Goal: Information Seeking & Learning: Learn about a topic

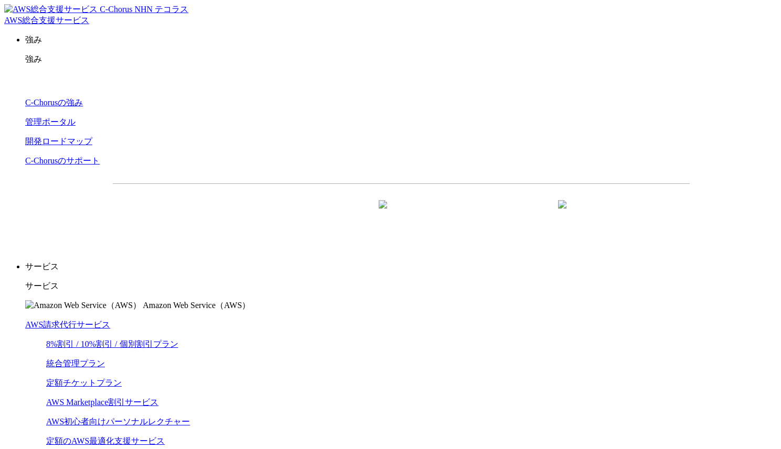
click at [110, 320] on link "AWS請求代行サービス" at bounding box center [67, 324] width 85 height 9
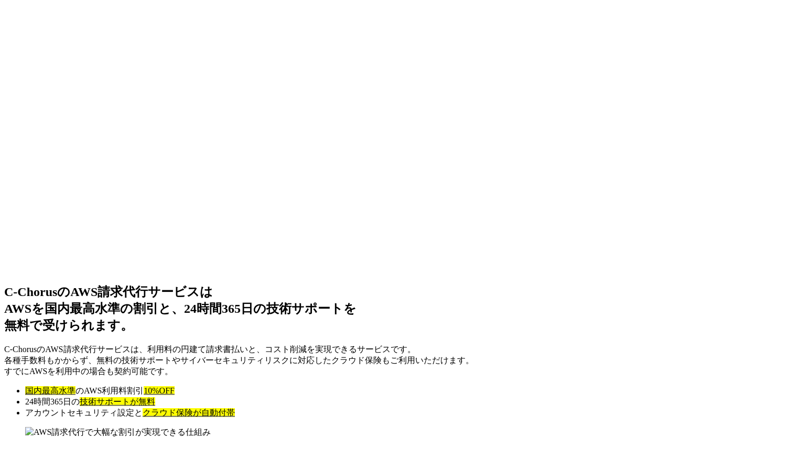
scroll to position [7729, 0]
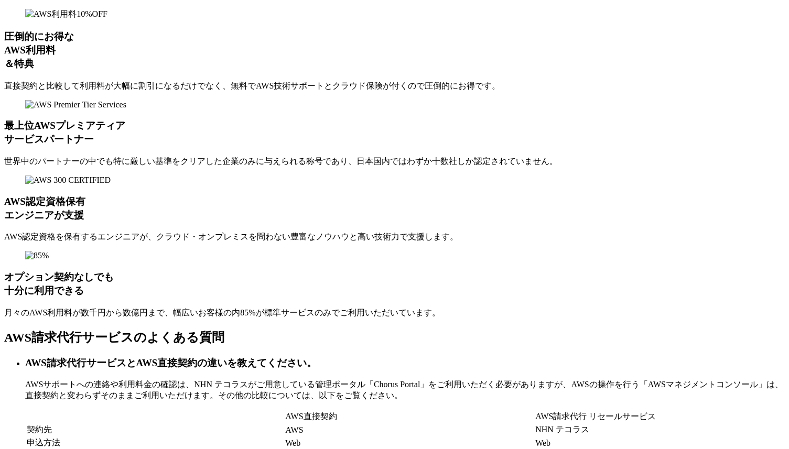
click at [448, 356] on h3 "AWS請求代行サービスとAWS直接契約の違いを教えてください。" at bounding box center [405, 363] width 760 height 14
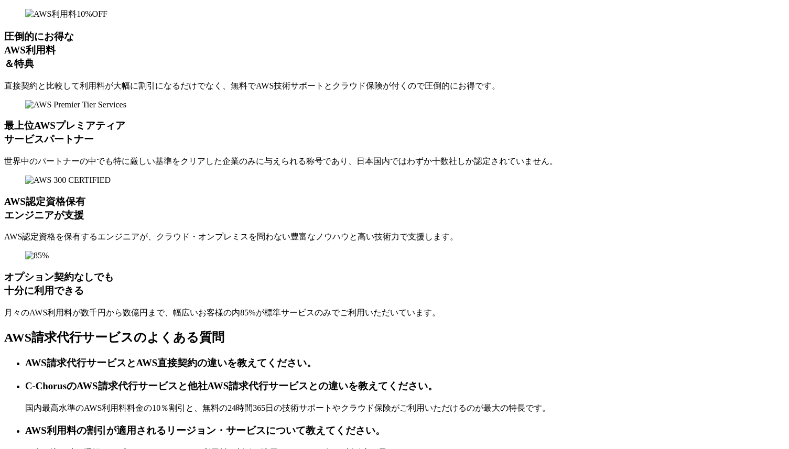
click at [337, 424] on h3 "AWS利用料の割引が適用されるリージョン・サービスについて教えてください。" at bounding box center [405, 431] width 760 height 14
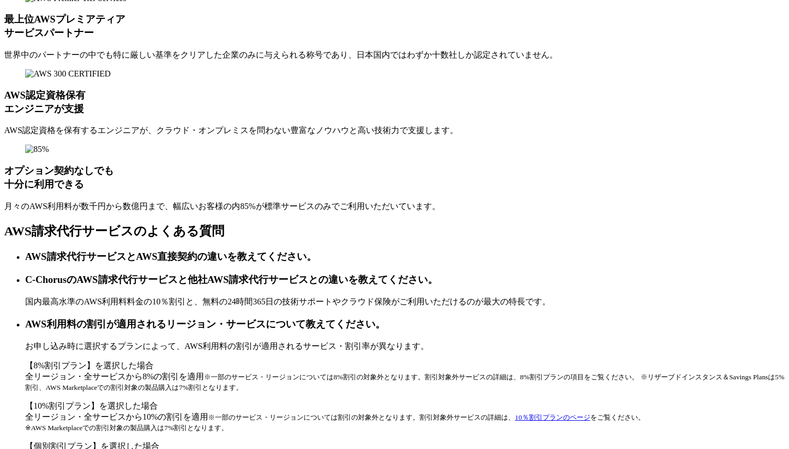
scroll to position [7845, 0]
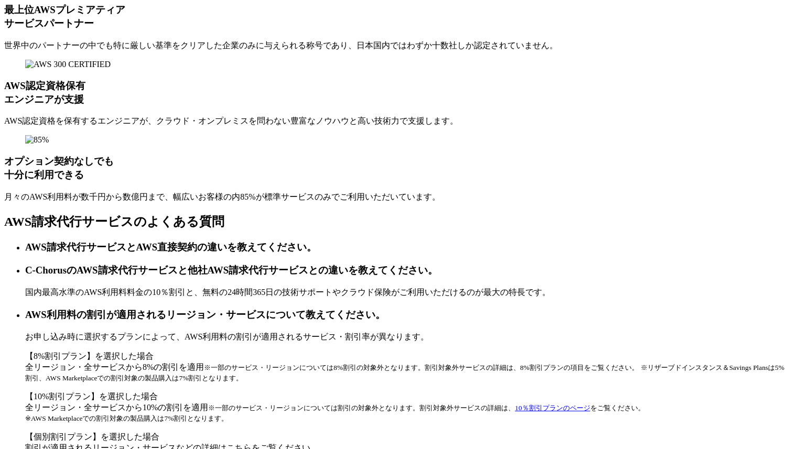
click at [319, 444] on link "割引が適用されるリージョン・サービスなどの詳細はこちらをご覧ください。" at bounding box center [172, 448] width 294 height 9
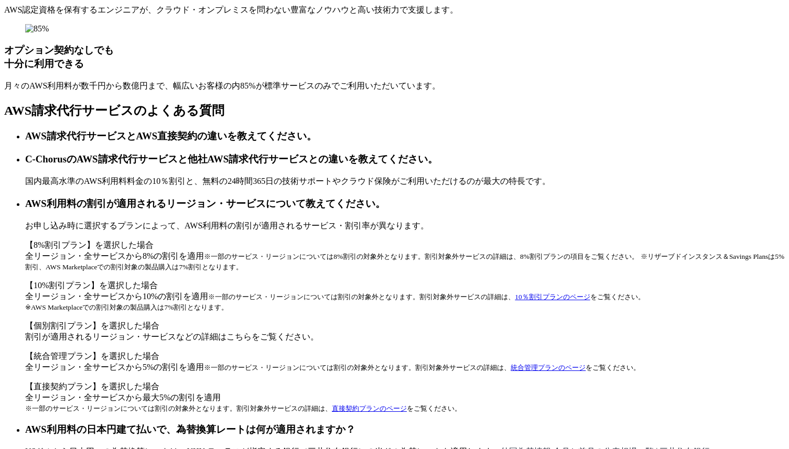
scroll to position [7957, 0]
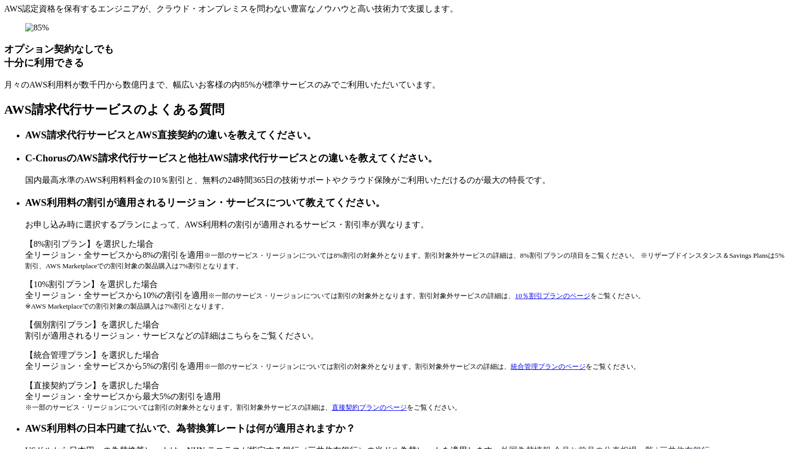
click at [319, 331] on link "割引が適用されるリージョン・サービスなどの詳細はこちらをご覧ください。" at bounding box center [172, 335] width 294 height 9
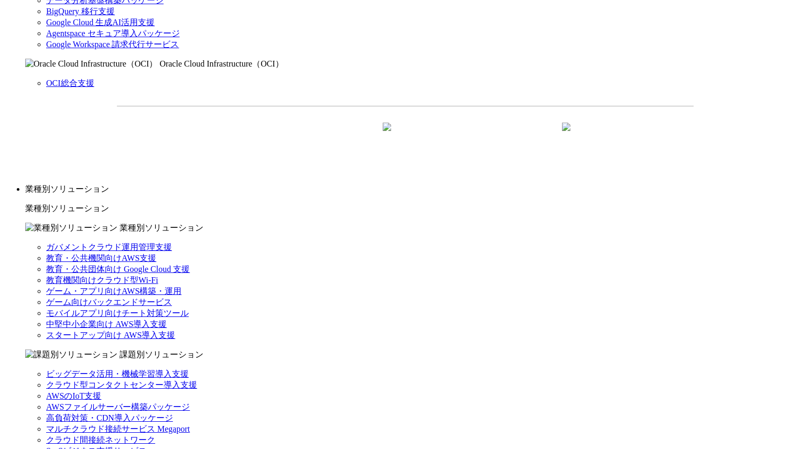
scroll to position [1004, 0]
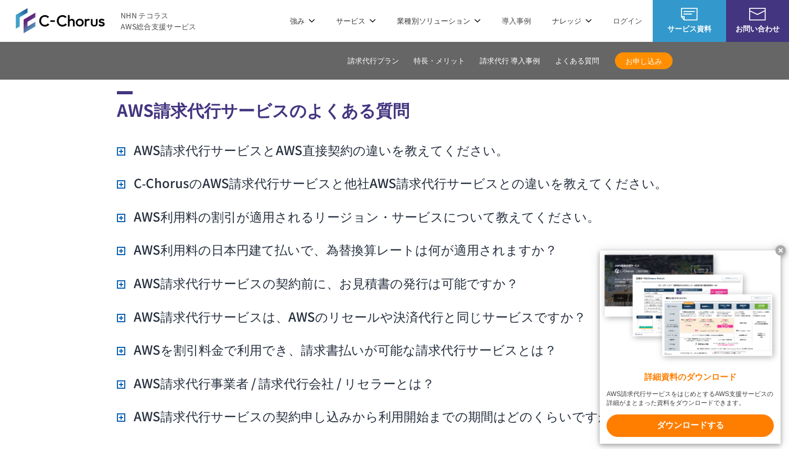
scroll to position [7234, 0]
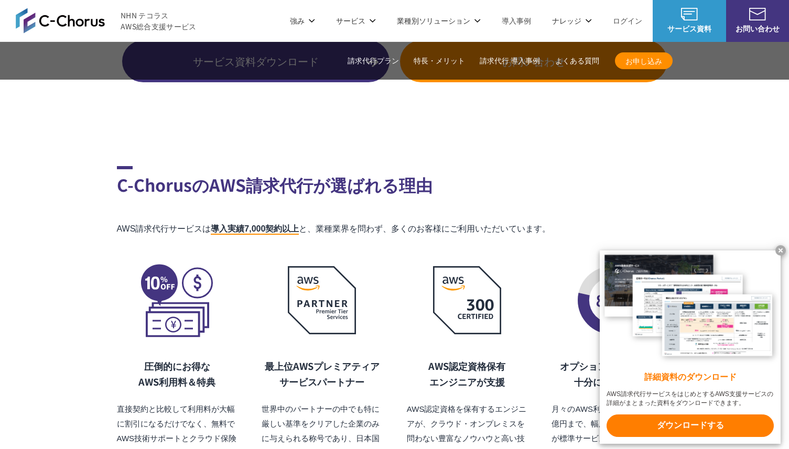
click at [780, 250] on x-t at bounding box center [780, 250] width 10 height 10
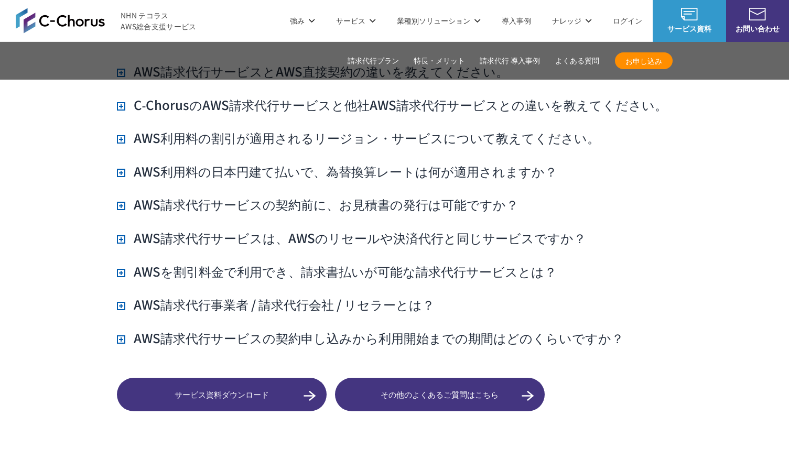
scroll to position [7755, 0]
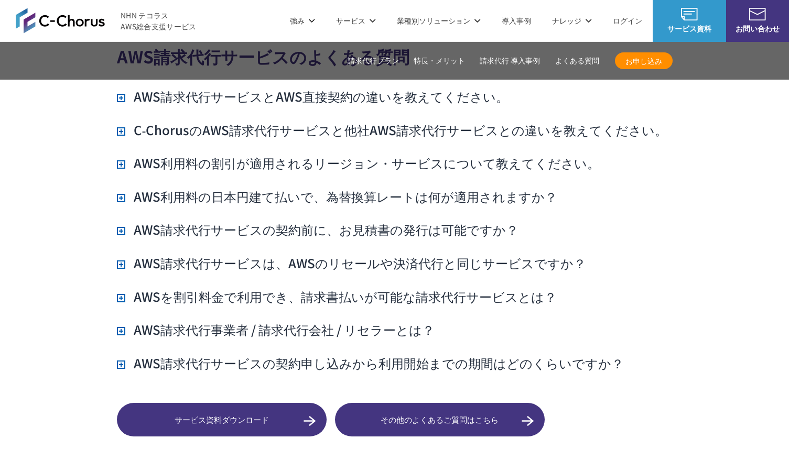
click at [384, 154] on h3 "AWS利用料の割引が適用されるリージョン・サービスについて教えてください。" at bounding box center [358, 163] width 483 height 18
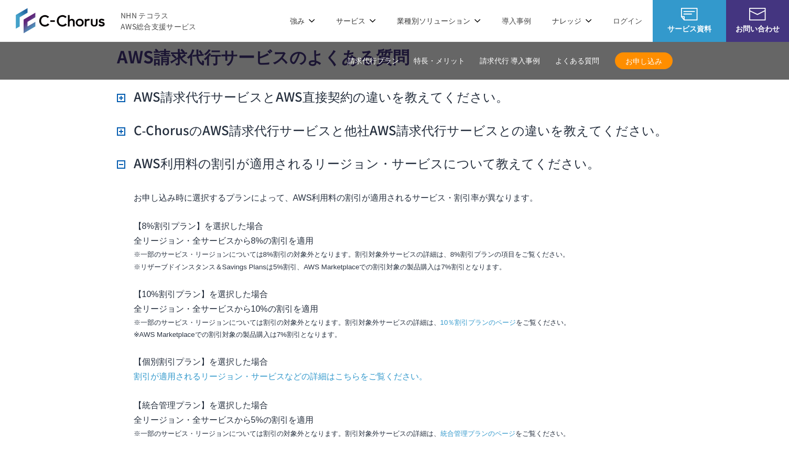
click at [365, 370] on link "割引が適用されるリージョン・サービスなどの詳細はこちらをご覧ください。" at bounding box center [281, 377] width 294 height 15
click at [471, 317] on link "10％割引プランのページ" at bounding box center [478, 323] width 76 height 12
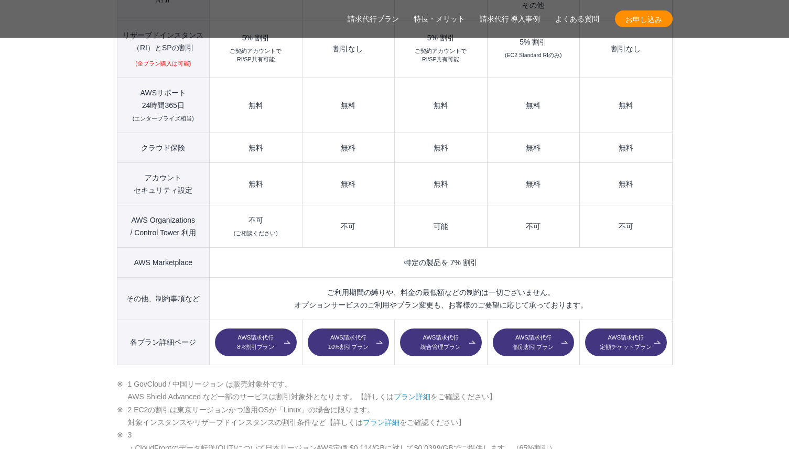
scroll to position [1464, 0]
click at [539, 328] on link "AWS請求代行 個別割引プラン" at bounding box center [533, 342] width 81 height 28
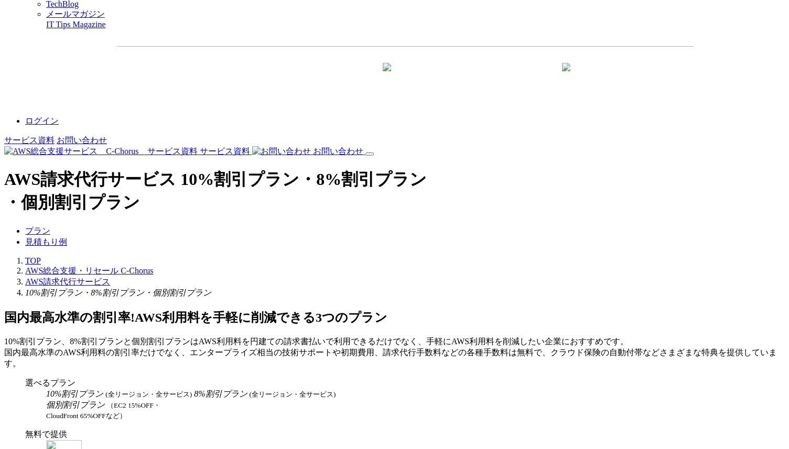
scroll to position [1642, 0]
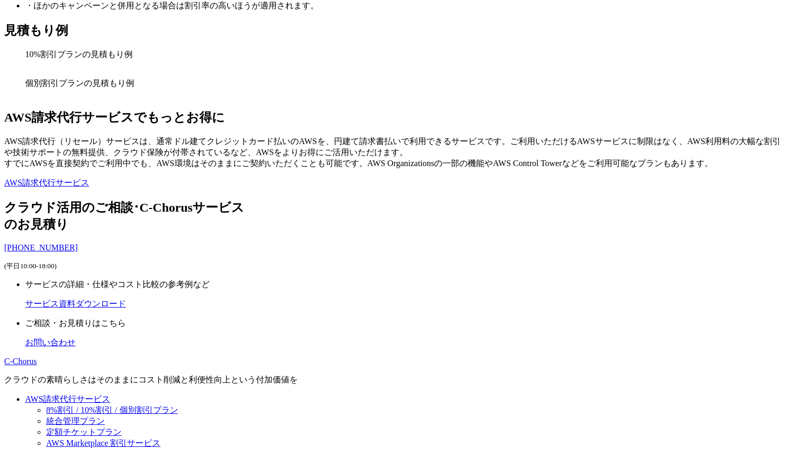
scroll to position [2856, 0]
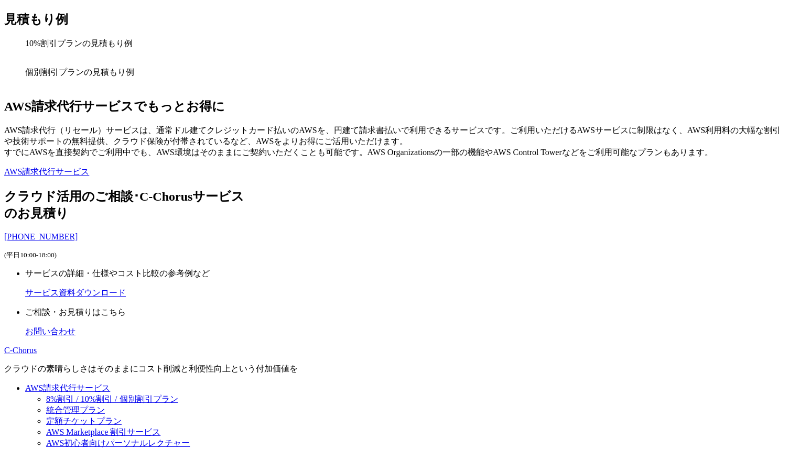
click at [561, 125] on p "AWS請求代行（リセール）サービスは、通常ドル建てクレジットカード払いのAWSを、円建て請求書払いで利用できるサービスです。ご利用いただけるAWSサービスに制…" at bounding box center [394, 141] width 781 height 33
click at [448, 178] on section "AWS請求代行サービスでもっとお得に AWS請求代行（リセール）サービスは、通常ドル建てクレジットカード払いのAWSを、円建て請求書払いで利用できるサービスで…" at bounding box center [394, 138] width 781 height 80
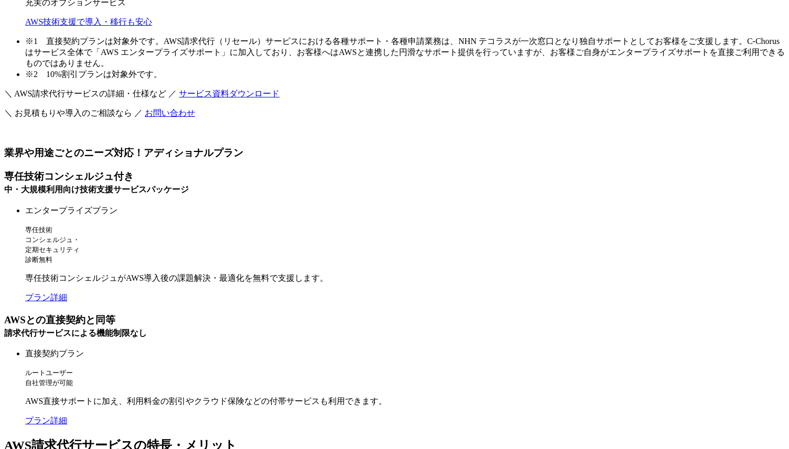
scroll to position [7794, 0]
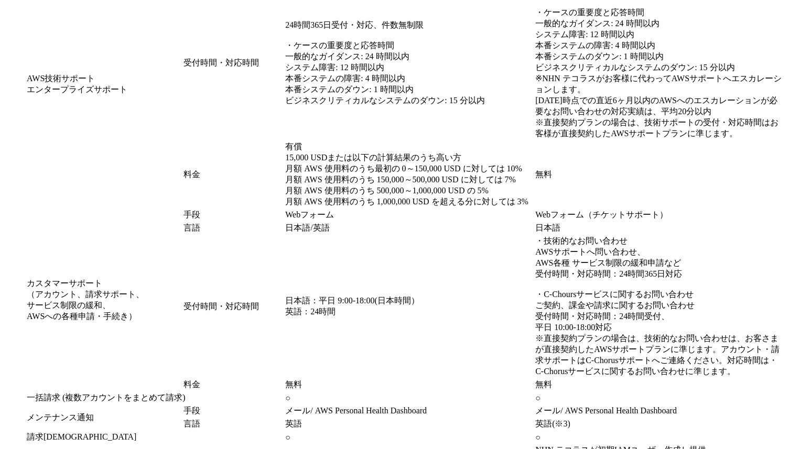
scroll to position [8976, 0]
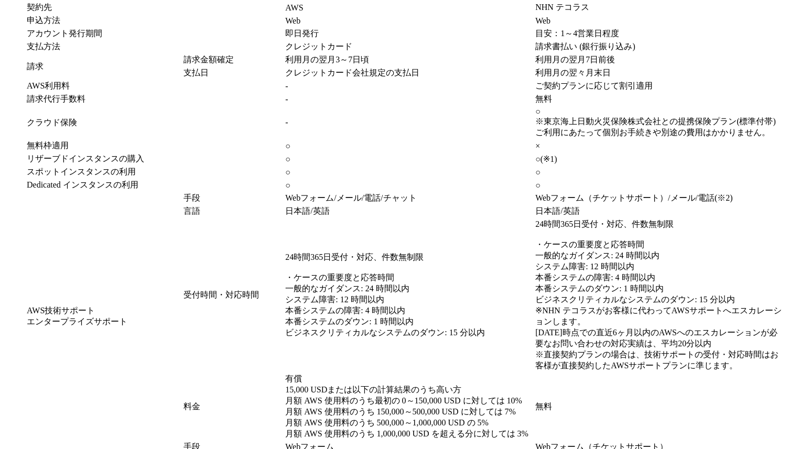
scroll to position [8143, 0]
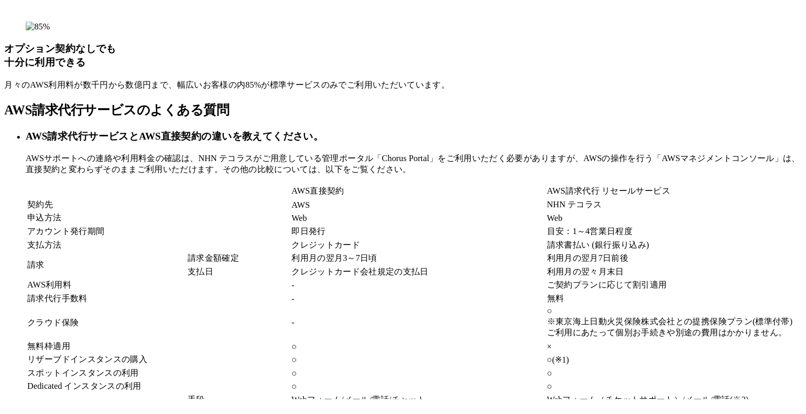
scroll to position [7974, 0]
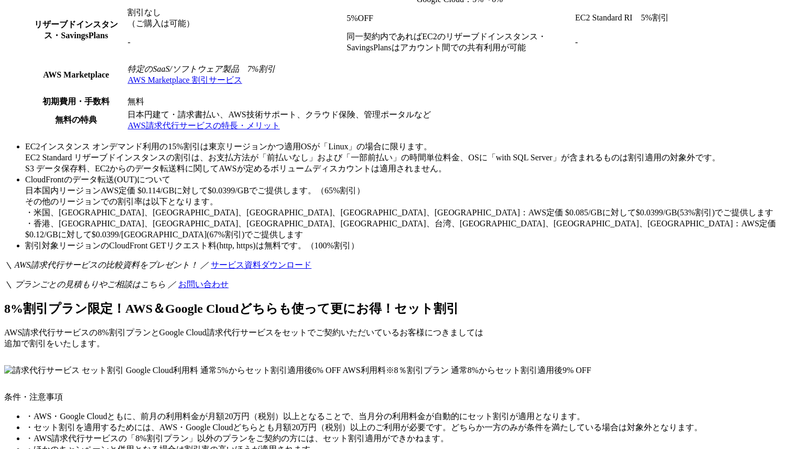
scroll to position [2339, 0]
